Goal: Information Seeking & Learning: Find contact information

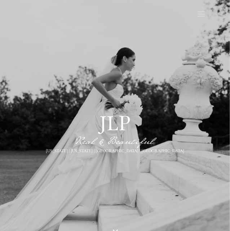
click at [205, 14] on span at bounding box center [201, 19] width 12 height 20
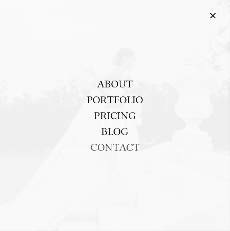
click at [121, 149] on link "CONTACT" at bounding box center [114, 148] width 49 height 16
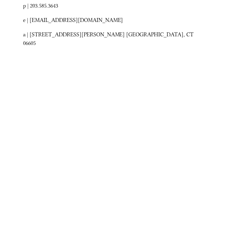
scroll to position [253, 0]
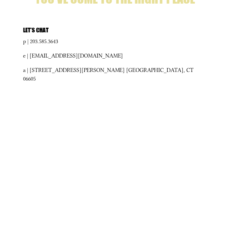
drag, startPoint x: 29, startPoint y: 55, endPoint x: 127, endPoint y: 56, distance: 98.1
click at [127, 56] on p "e | [EMAIL_ADDRESS][DOMAIN_NAME]" at bounding box center [115, 59] width 184 height 14
copy p "[EMAIL_ADDRESS][DOMAIN_NAME]"
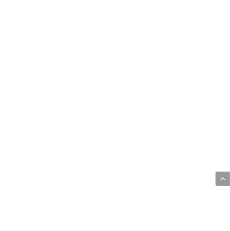
scroll to position [415, 0]
